Goal: Task Accomplishment & Management: Manage account settings

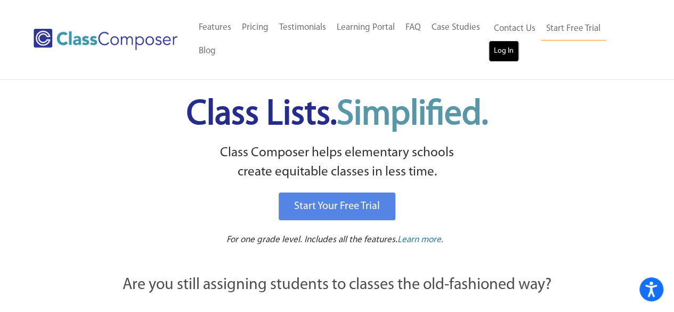
click at [503, 58] on link "Log In" at bounding box center [504, 51] width 30 height 21
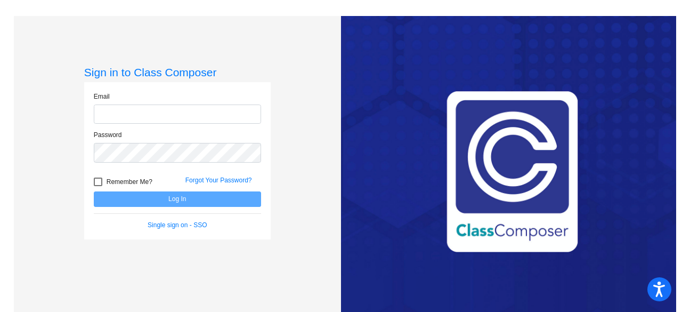
type input "harpern@hudson.k12.oh.us"
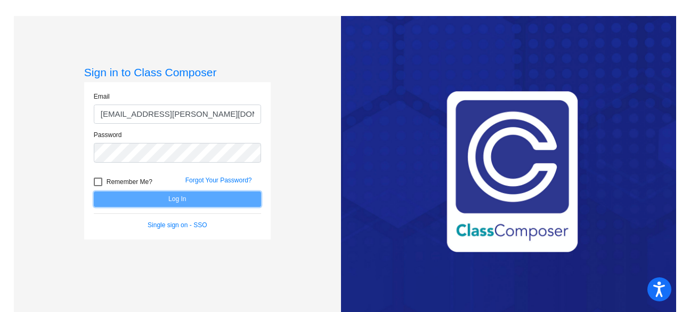
click at [191, 200] on button "Log In" at bounding box center [177, 198] width 167 height 15
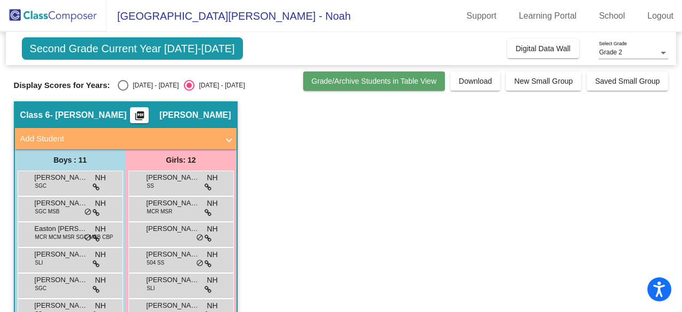
click at [391, 86] on button "Grade/Archive Students in Table View" at bounding box center [374, 80] width 142 height 19
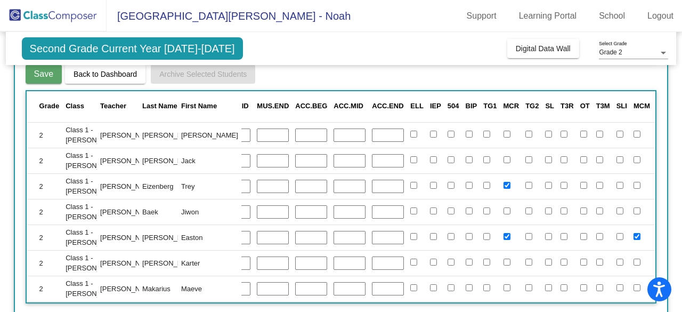
scroll to position [0, 892]
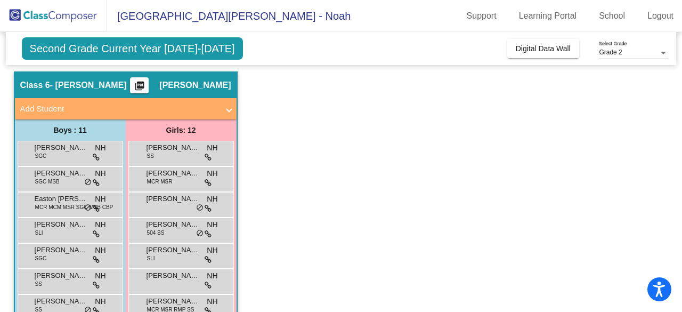
scroll to position [30, 0]
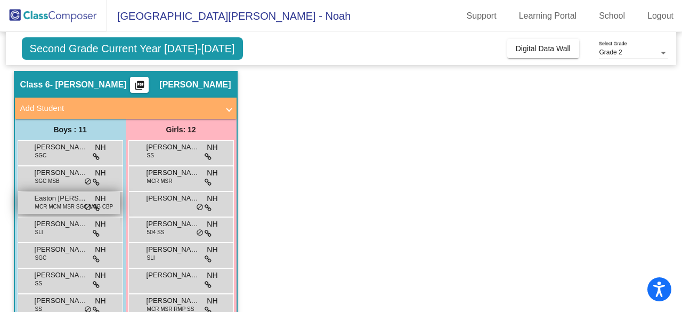
click at [59, 200] on span "Easton Green-Clark" at bounding box center [61, 198] width 53 height 11
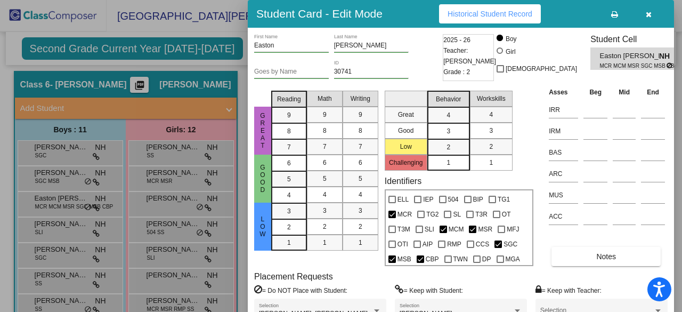
scroll to position [0, 5]
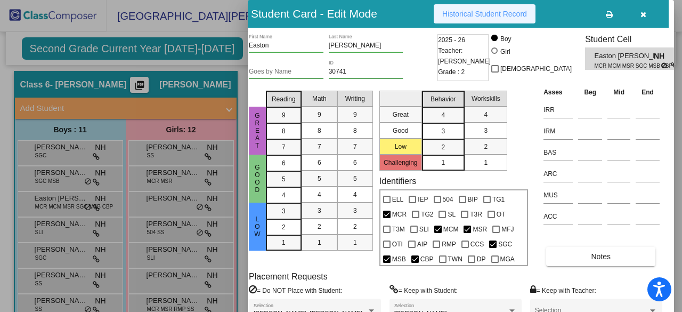
click at [497, 17] on span "Historical Student Record" at bounding box center [484, 14] width 85 height 9
click at [132, 201] on div at bounding box center [341, 156] width 682 height 312
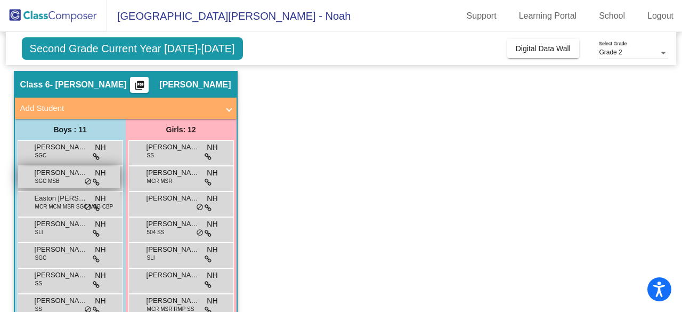
click at [67, 181] on div "Connor Roberts SGC MSB NH lock do_not_disturb_alt" at bounding box center [69, 177] width 102 height 22
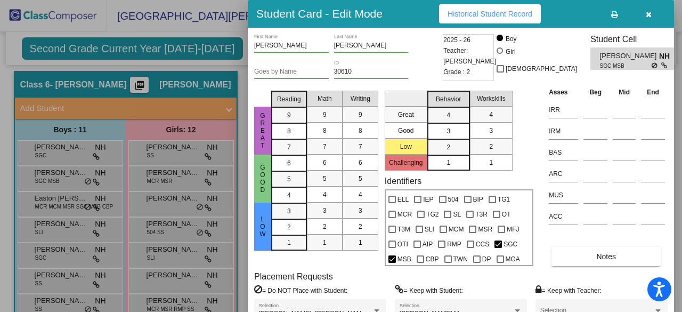
click at [473, 21] on button "Historical Student Record" at bounding box center [490, 13] width 102 height 19
click at [648, 15] on icon "button" at bounding box center [649, 14] width 6 height 7
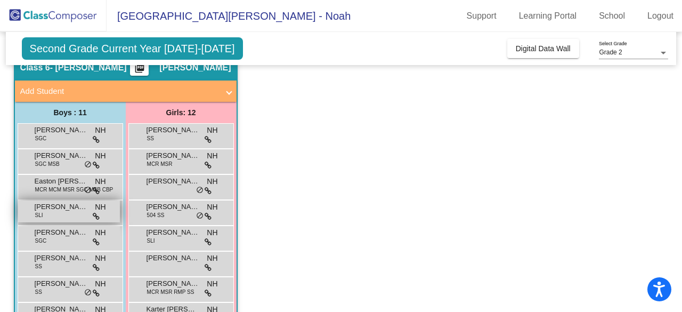
scroll to position [52, 0]
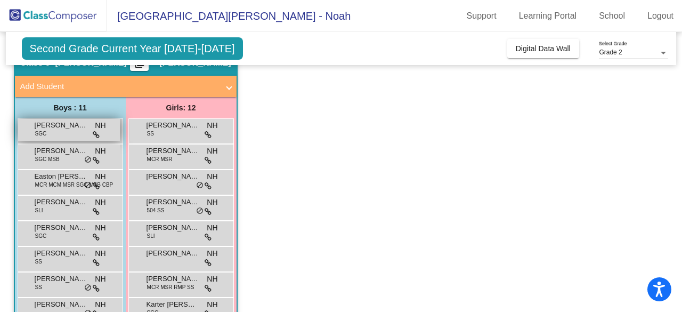
click at [71, 127] on span "Brennen Eligado" at bounding box center [61, 125] width 53 height 11
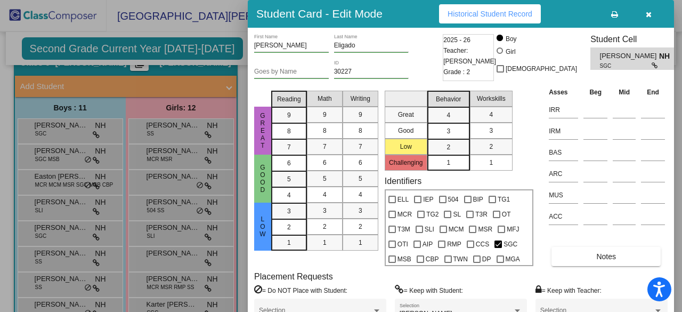
click at [501, 15] on span "Historical Student Record" at bounding box center [490, 14] width 85 height 9
click at [653, 17] on button "button" at bounding box center [648, 13] width 34 height 19
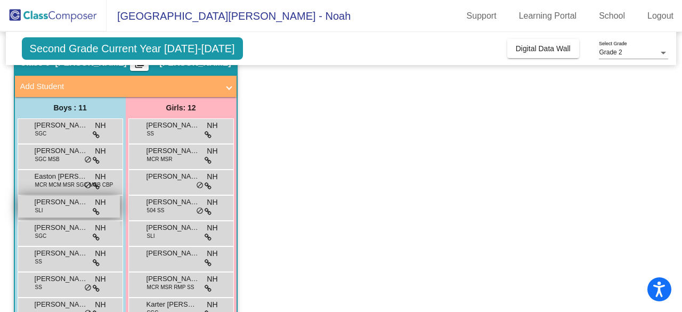
scroll to position [70, 0]
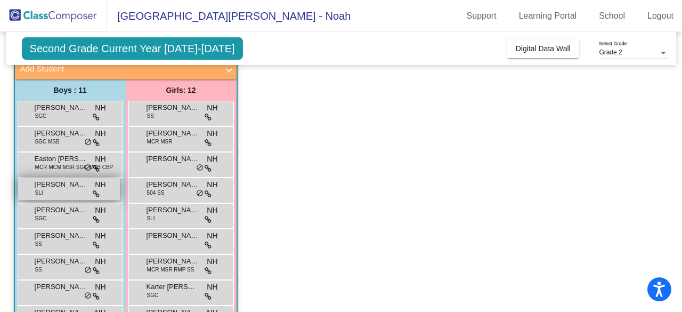
click at [45, 181] on span "Holden Smith" at bounding box center [61, 184] width 53 height 11
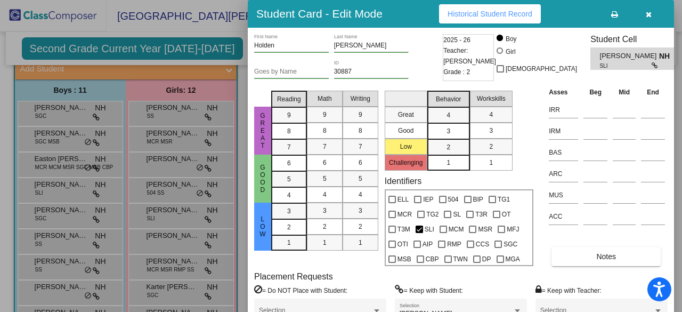
click at [472, 13] on span "Historical Student Record" at bounding box center [490, 14] width 85 height 9
click at [653, 14] on button "button" at bounding box center [648, 13] width 34 height 19
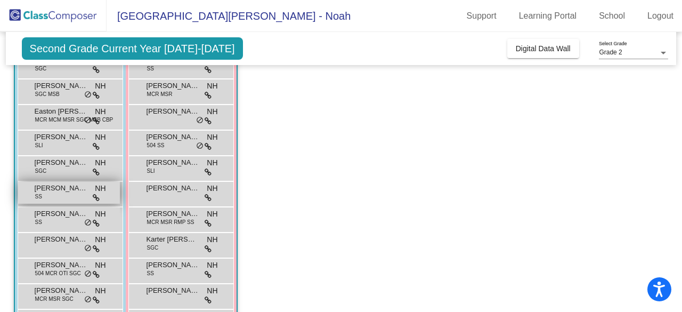
scroll to position [182, 0]
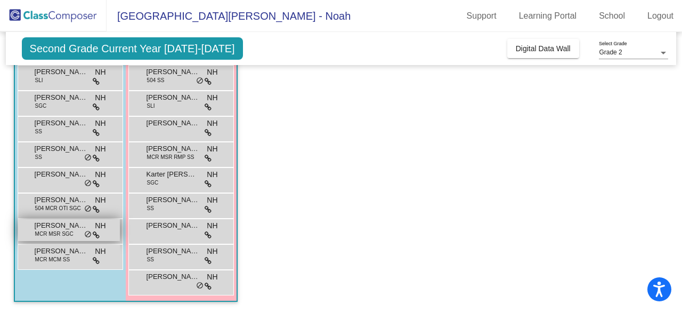
click at [63, 231] on span "MCR MSR SGC" at bounding box center [54, 234] width 38 height 8
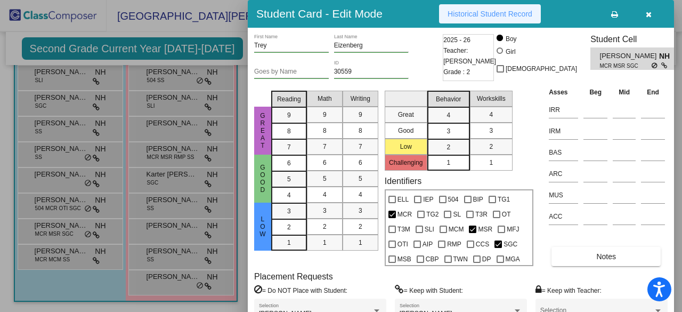
click at [526, 8] on button "Historical Student Record" at bounding box center [490, 13] width 102 height 19
click at [651, 14] on icon "button" at bounding box center [649, 14] width 6 height 7
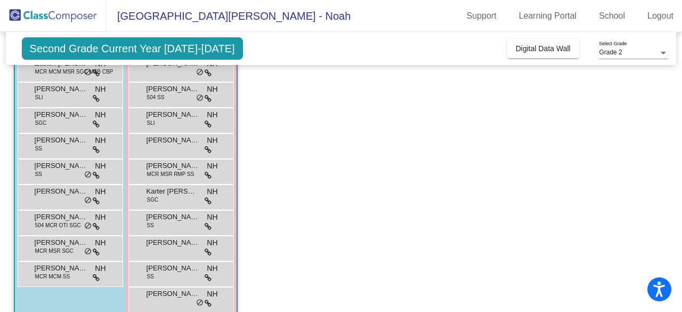
scroll to position [164, 0]
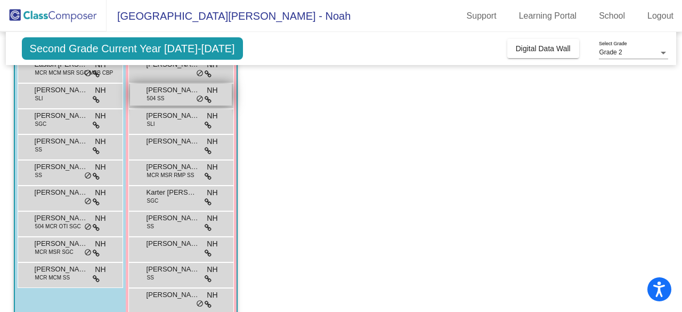
click at [169, 100] on div "Emily Ahlin 504 SS NH lock do_not_disturb_alt" at bounding box center [181, 95] width 102 height 22
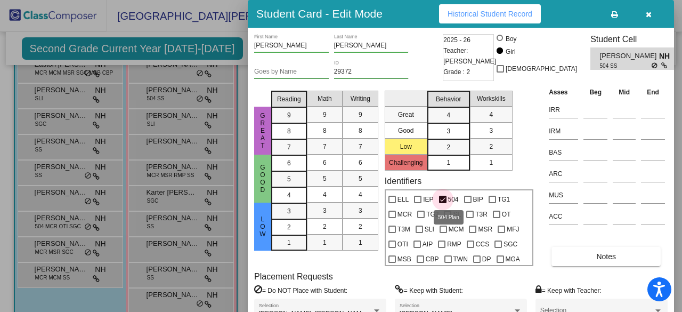
click at [455, 198] on span "504" at bounding box center [453, 199] width 11 height 13
click at [443, 203] on input "504" at bounding box center [442, 203] width 1 height 1
click at [455, 198] on span "504" at bounding box center [453, 199] width 11 height 13
click at [443, 203] on input "504" at bounding box center [442, 203] width 1 height 1
checkbox input "true"
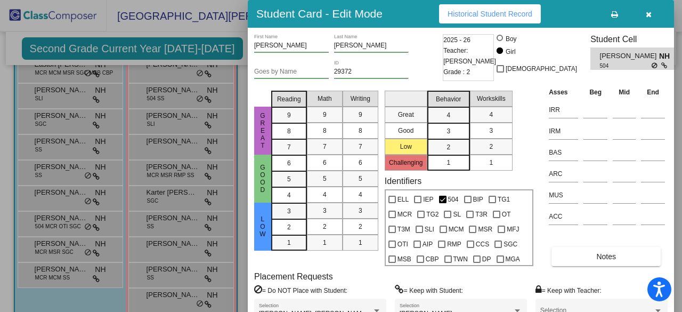
click at [600, 57] on span "Emily Ahlin" at bounding box center [629, 56] width 59 height 11
click at [659, 55] on span "NH" at bounding box center [666, 56] width 15 height 11
click at [475, 19] on button "Historical Student Record" at bounding box center [490, 13] width 102 height 19
click at [648, 13] on icon "button" at bounding box center [649, 14] width 6 height 7
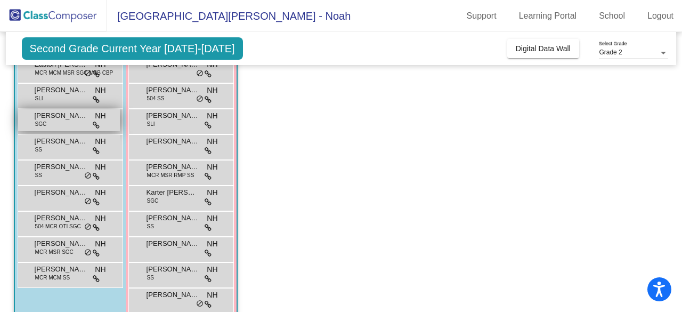
scroll to position [140, 0]
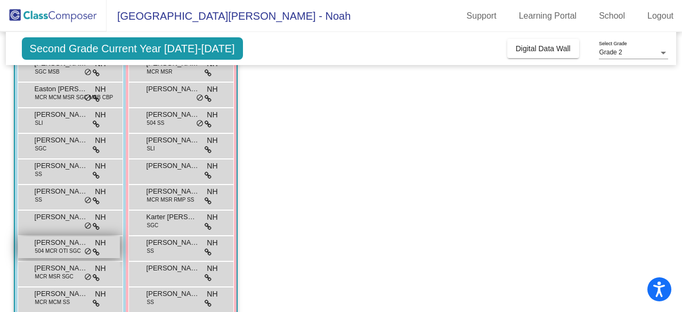
click at [38, 245] on span "Ryker Martin" at bounding box center [61, 242] width 53 height 11
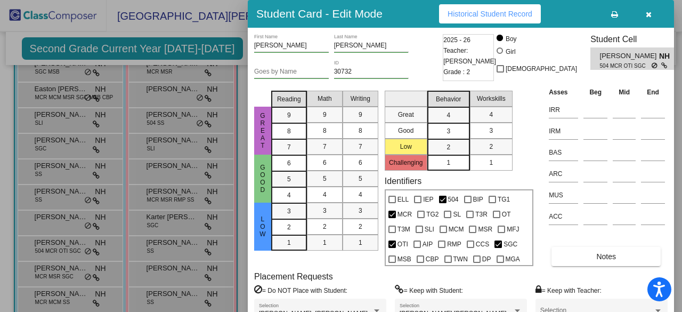
click at [515, 14] on span "Historical Student Record" at bounding box center [490, 14] width 85 height 9
